Goal: Check status: Check status

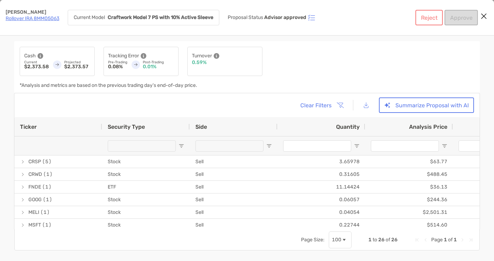
click at [483, 18] on icon "Close modal" at bounding box center [484, 16] width 6 height 8
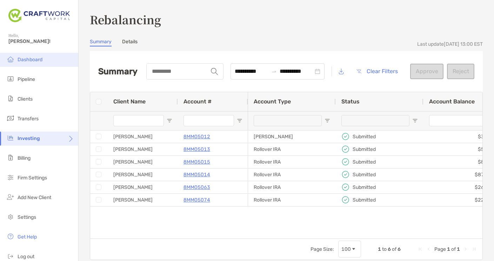
click at [20, 58] on span "Dashboard" at bounding box center [30, 60] width 25 height 6
